Goal: Transaction & Acquisition: Purchase product/service

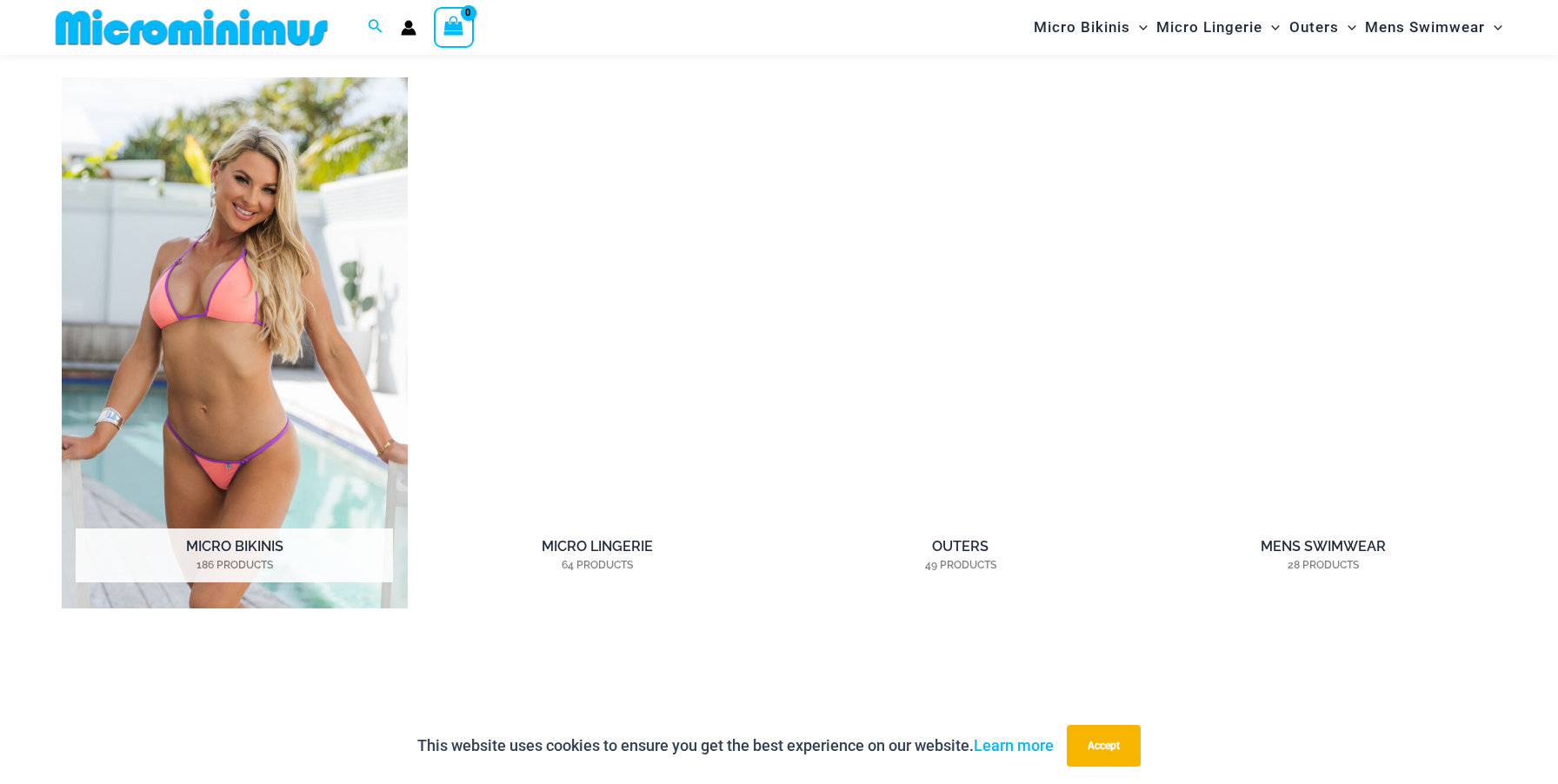
scroll to position [1511, 0]
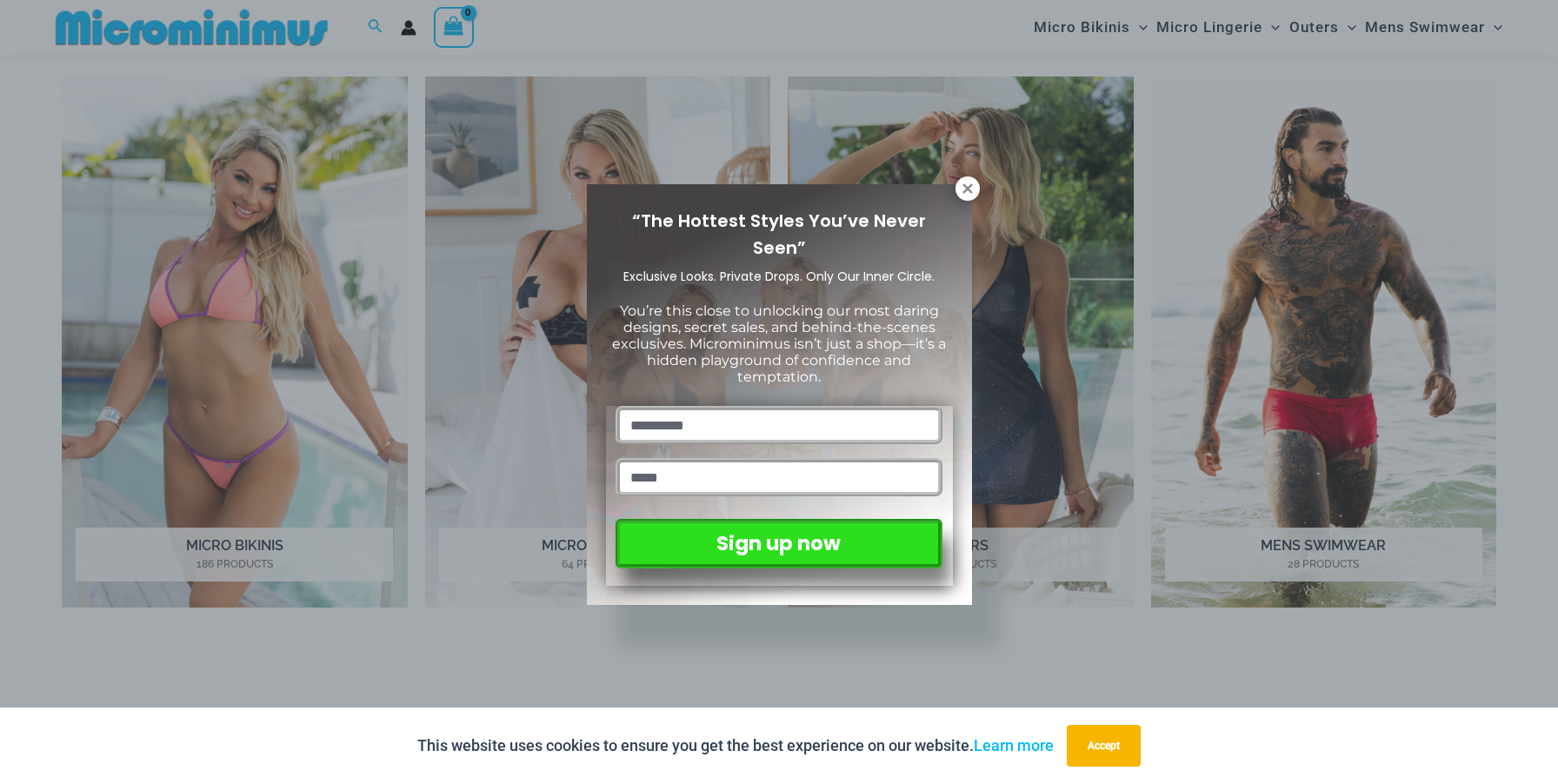
click at [970, 155] on div "“The Hottest Styles You’ve Never Seen” Exclusive Looks. Private Drops. Only Our…" at bounding box center [779, 392] width 1558 height 784
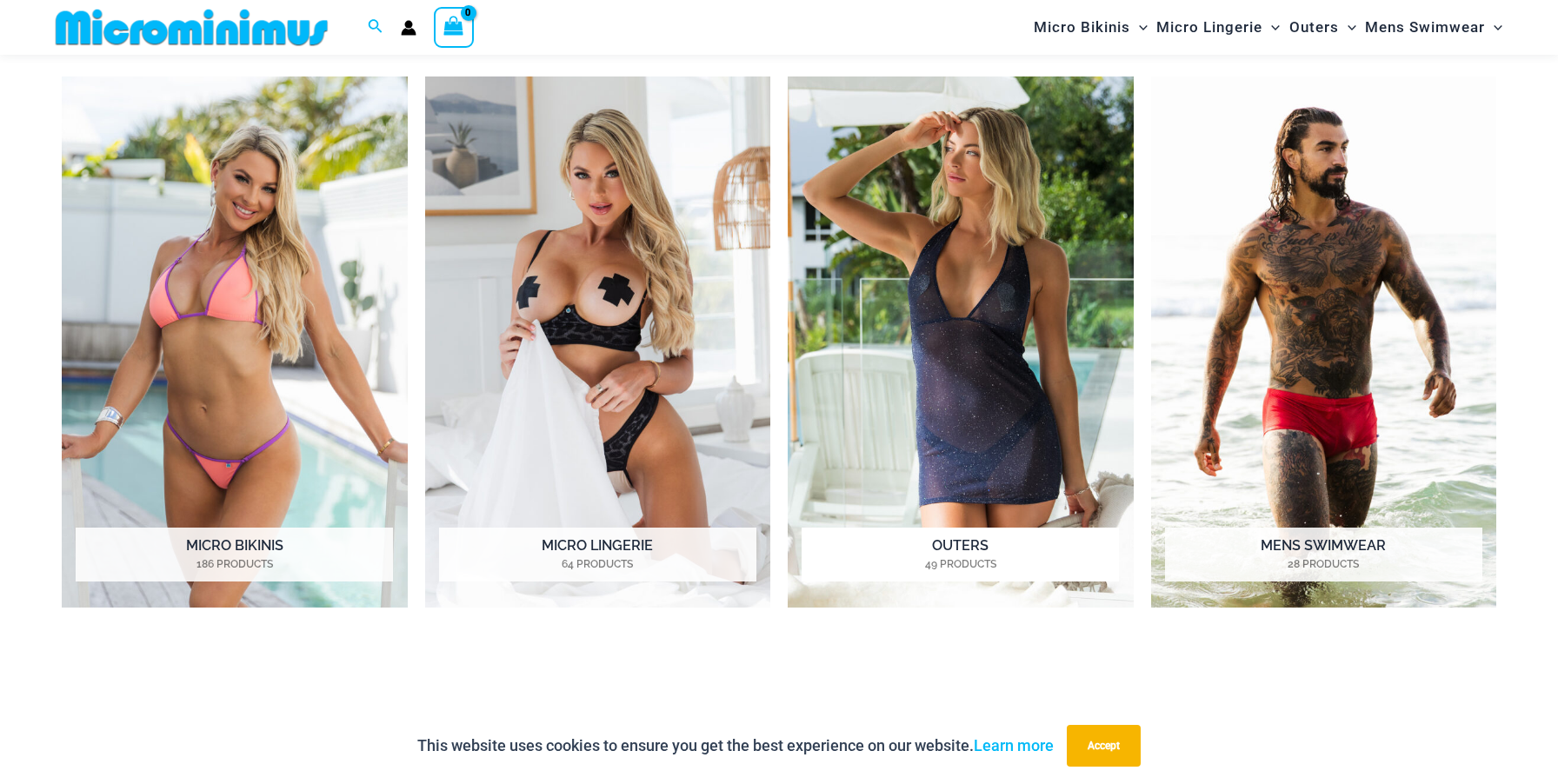
click at [970, 175] on img "Visit product category Outers" at bounding box center [961, 342] width 346 height 531
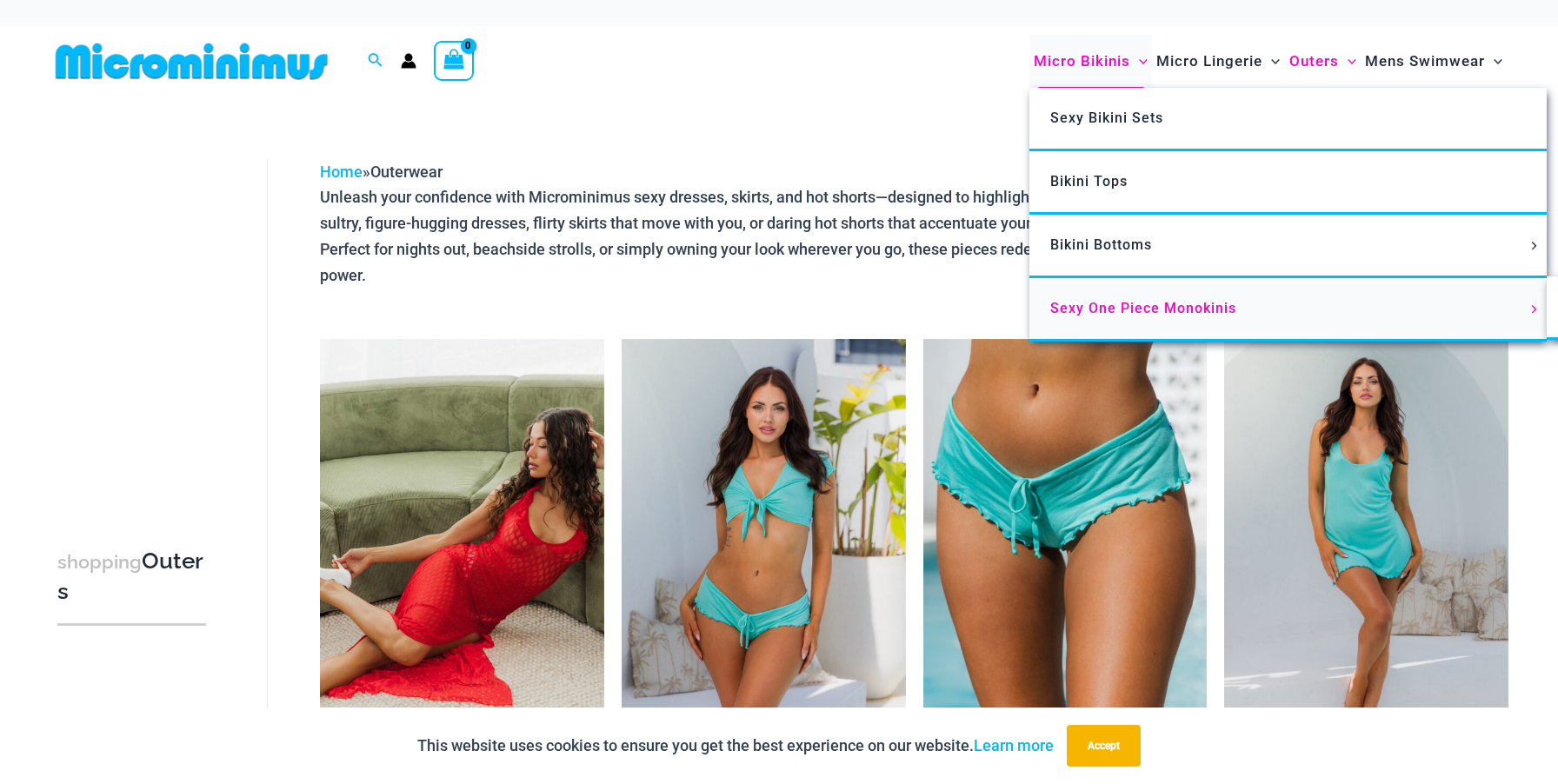
click at [1111, 305] on span "Sexy One Piece Monokinis" at bounding box center [1142, 307] width 186 height 16
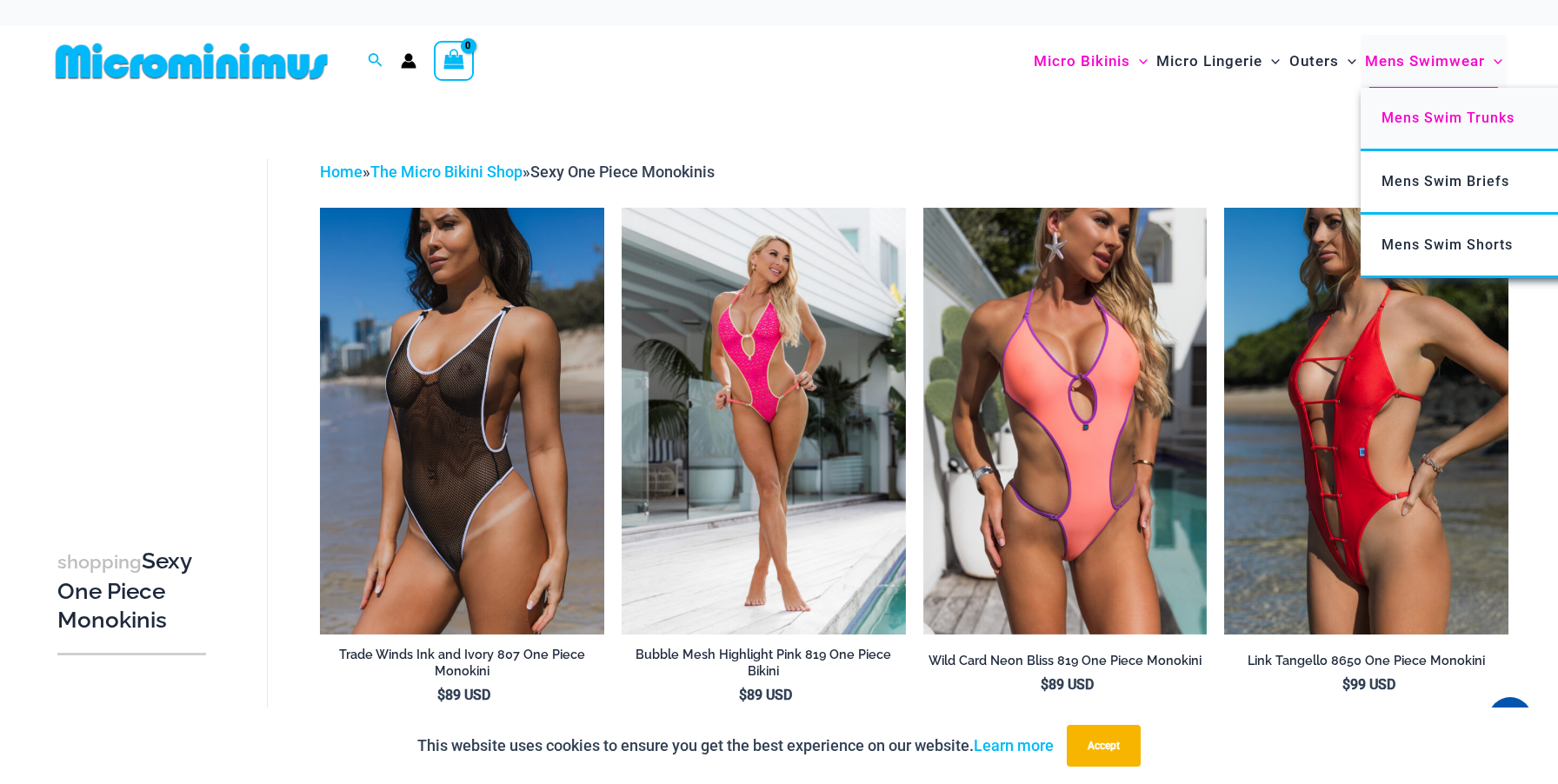
click at [1396, 116] on span "Mens Swim Trunks" at bounding box center [1447, 117] width 133 height 16
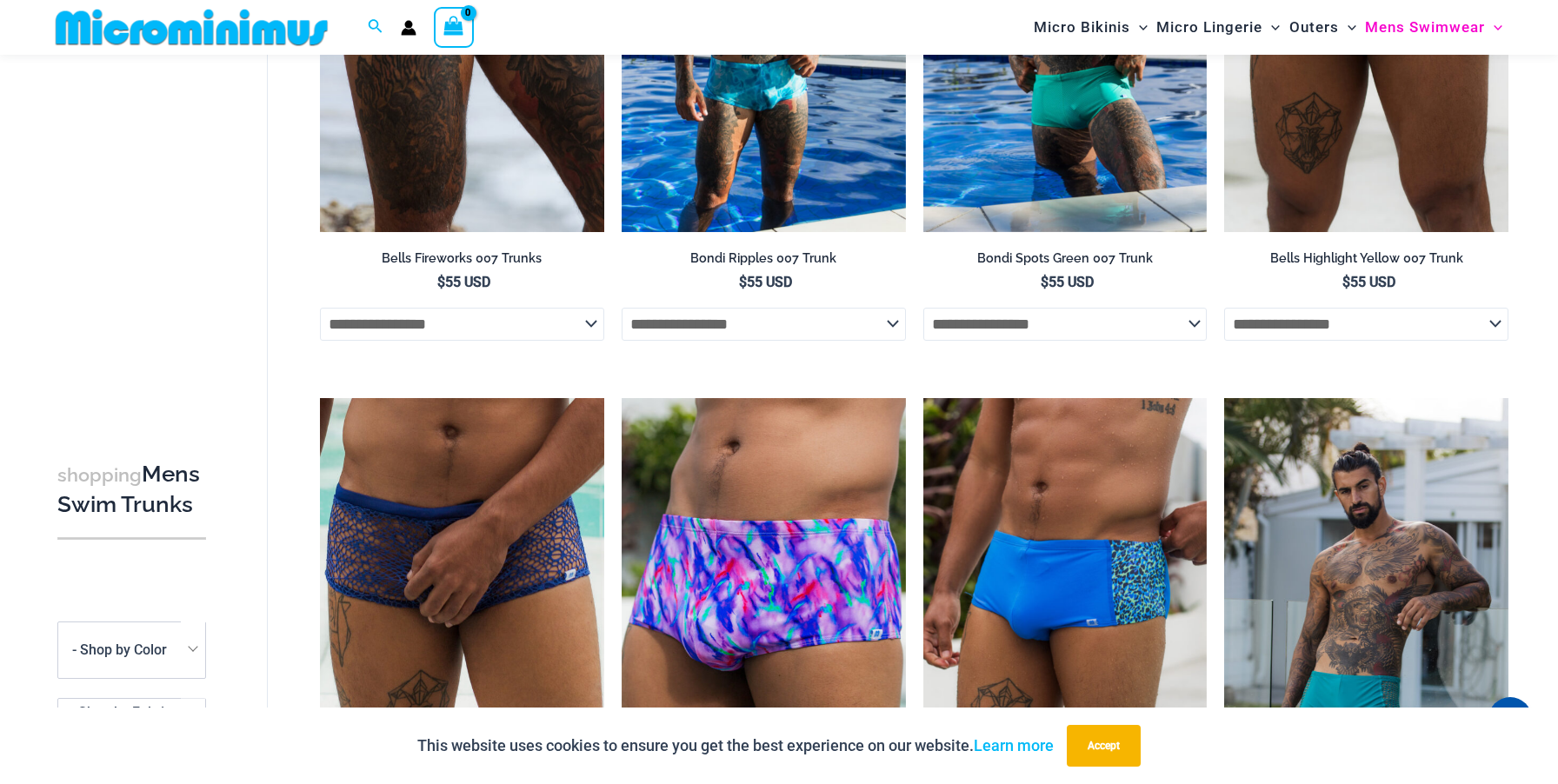
scroll to position [1435, 0]
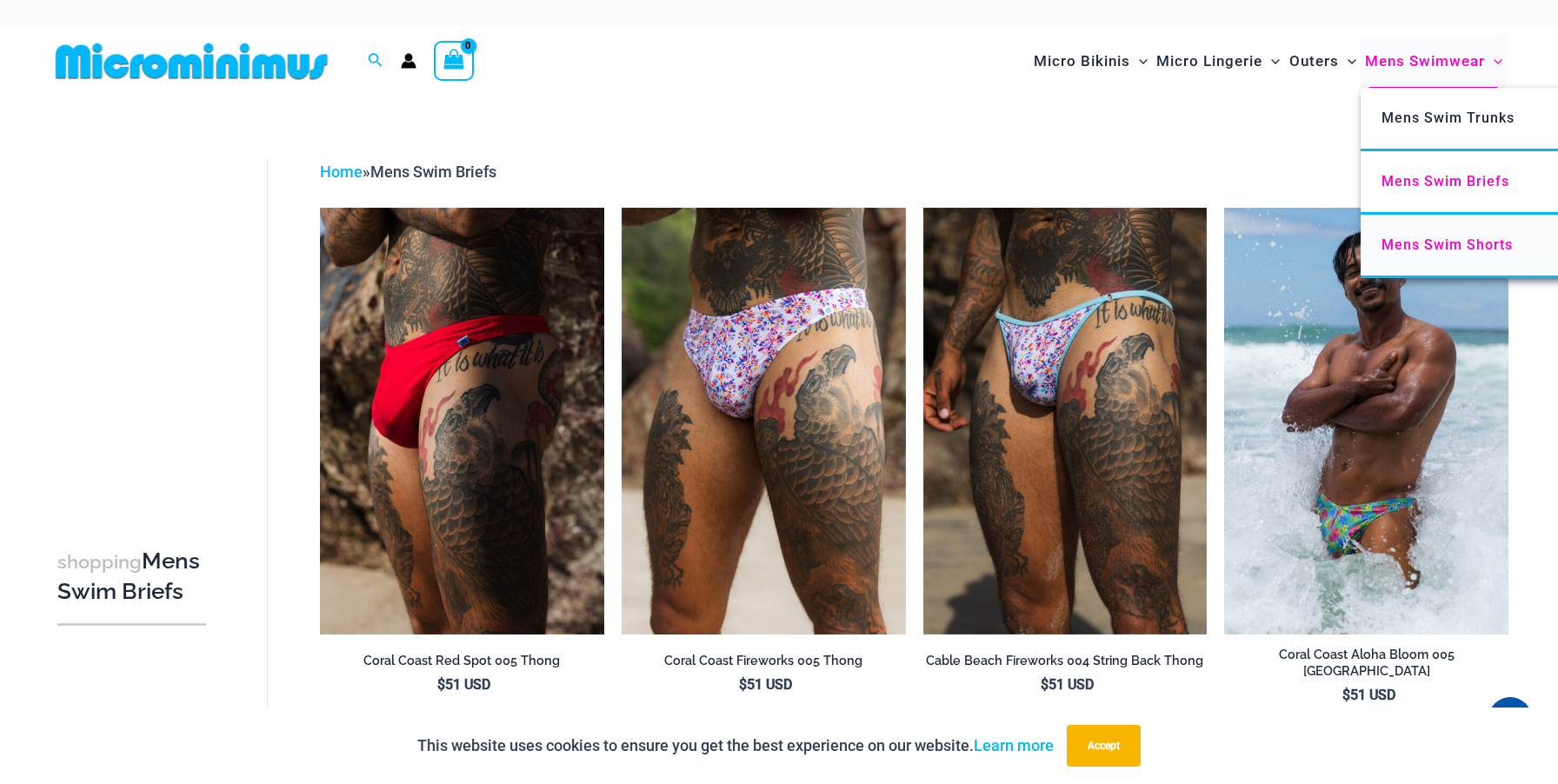
click at [1441, 237] on span "Mens Swim Shorts" at bounding box center [1446, 244] width 131 height 16
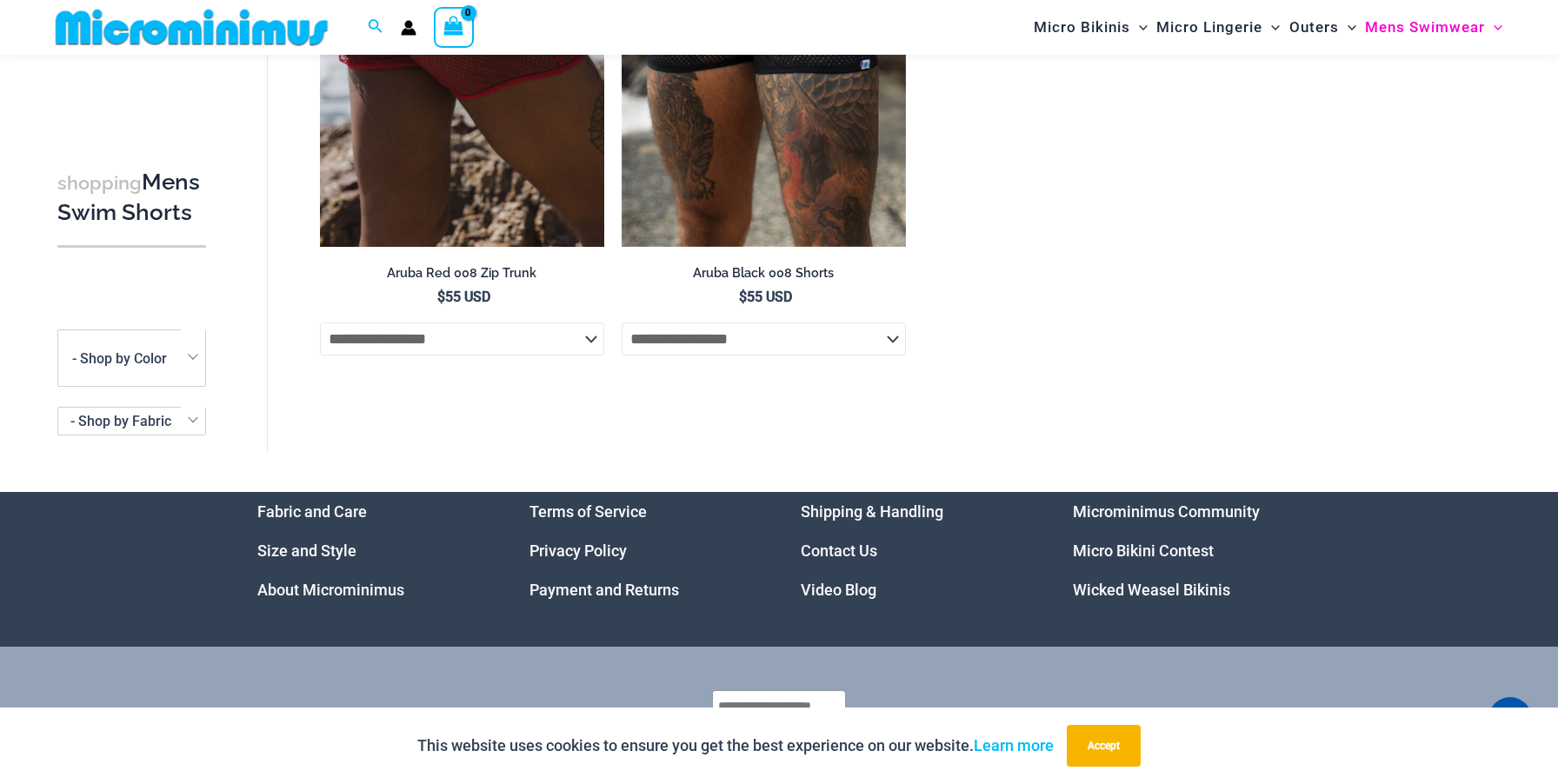
scroll to position [371, 0]
